Goal: Navigation & Orientation: Find specific page/section

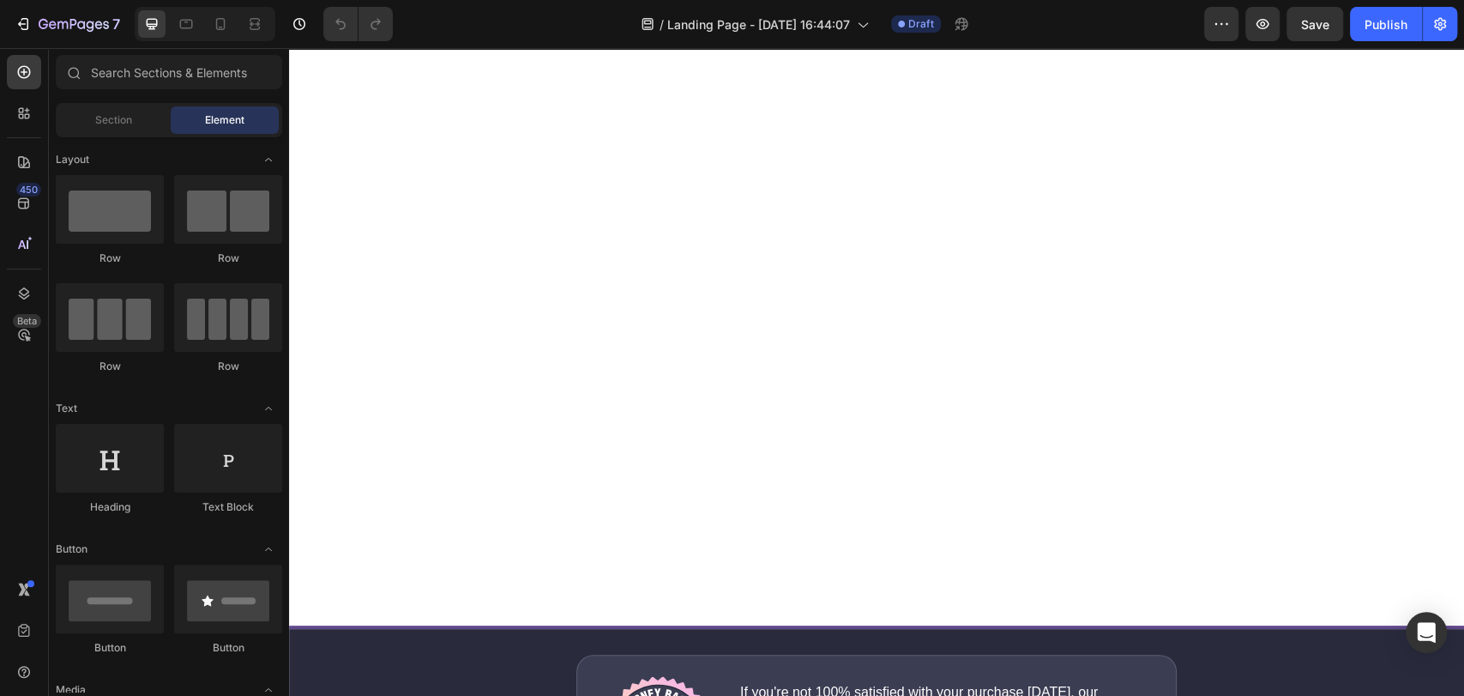
scroll to position [9167, 0]
